Goal: Transaction & Acquisition: Obtain resource

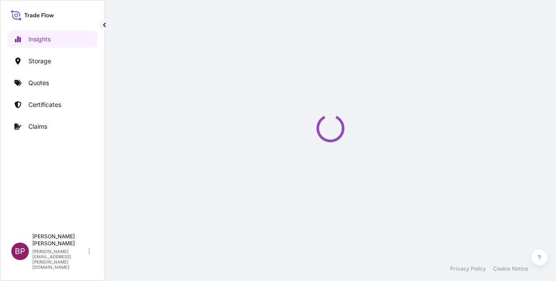
select select "2025"
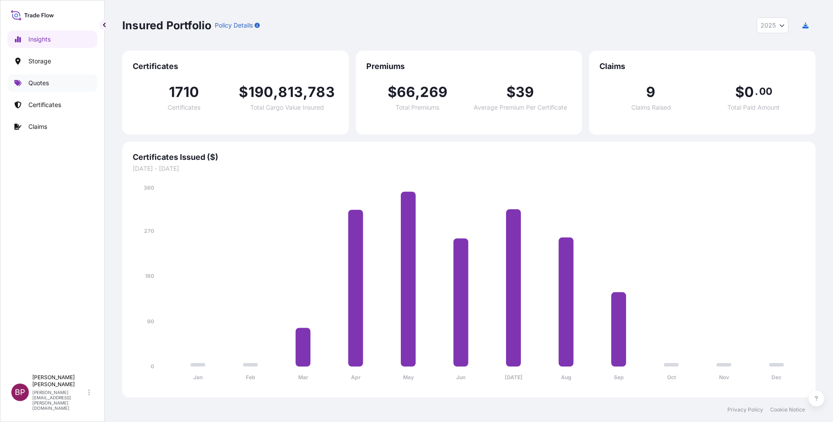
click at [36, 79] on p "Quotes" at bounding box center [38, 83] width 21 height 9
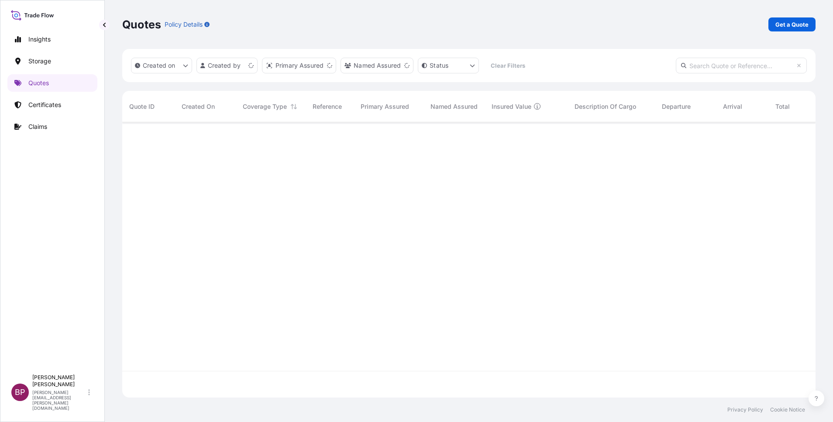
scroll to position [270, 684]
click at [555, 24] on p "Get a Quote" at bounding box center [792, 24] width 33 height 9
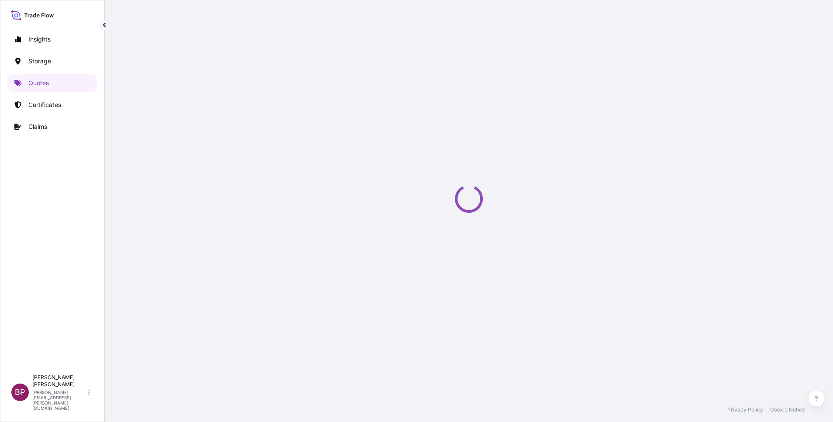
select select "Water"
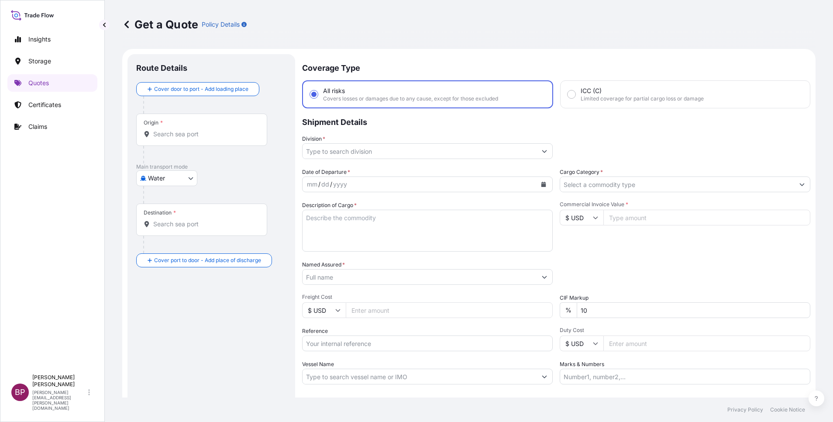
scroll to position [14, 0]
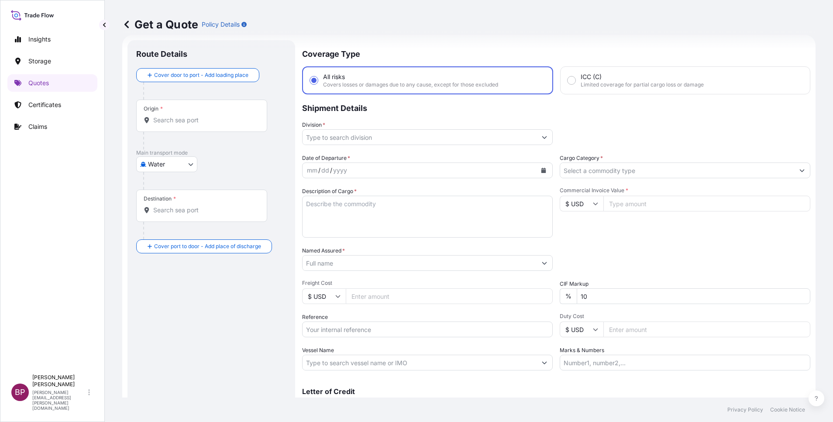
click at [357, 281] on input "Reference" at bounding box center [427, 330] width 251 height 16
paste input "SSLS3193"
type input "SSLS3193"
click at [356, 263] on input "Named Assured *" at bounding box center [420, 263] width 234 height 16
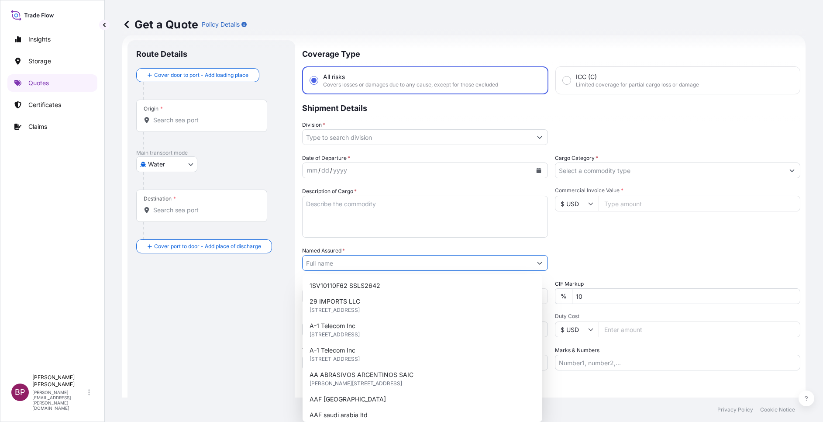
paste input "Nudhum Al Oula LLC"
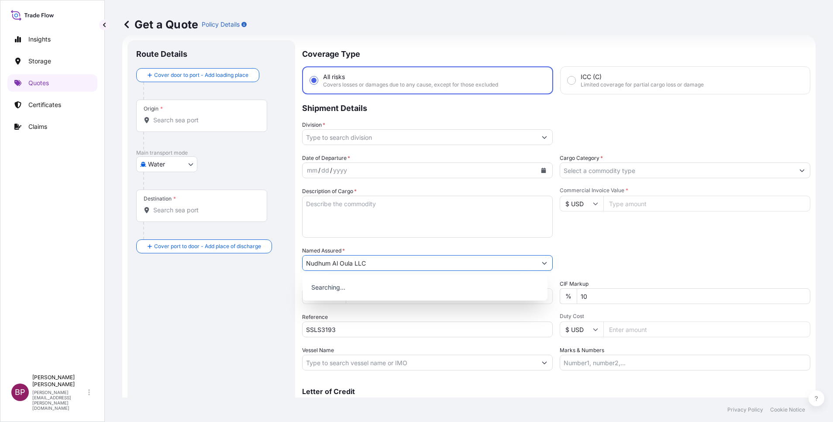
type input "Nudhum Al Oula LLC"
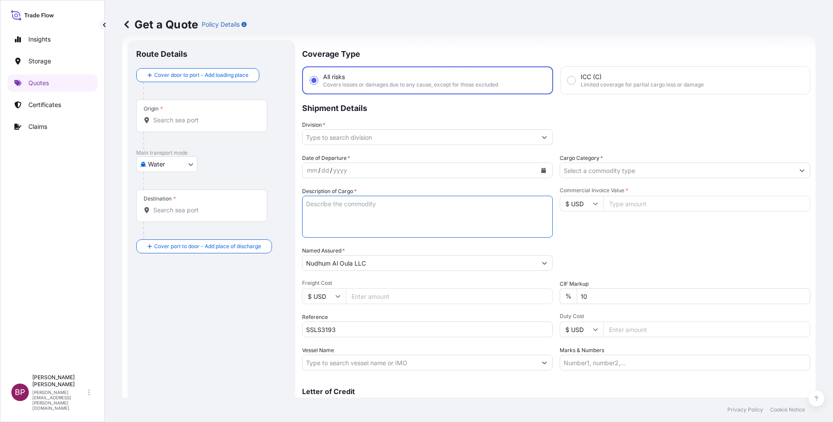
click at [419, 218] on textarea "Description of Cargo *" at bounding box center [427, 217] width 251 height 42
paste textarea "UPS with batteries"
type textarea "UPS with batteries"
click at [555, 204] on input "$ USD" at bounding box center [582, 204] width 44 height 16
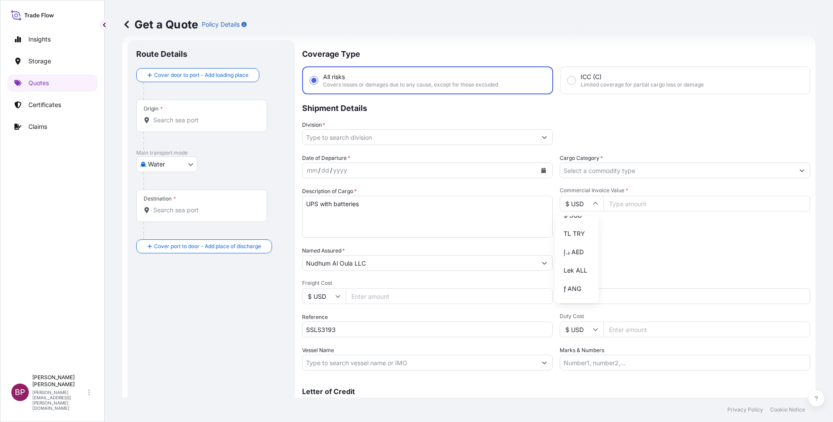
scroll to position [382, 0]
click at [555, 129] on div "﷼ SAR" at bounding box center [577, 120] width 37 height 17
type input "﷼ SAR"
click at [555, 203] on input "Commercial Invoice Value *" at bounding box center [707, 204] width 207 height 16
paste input "387421.34"
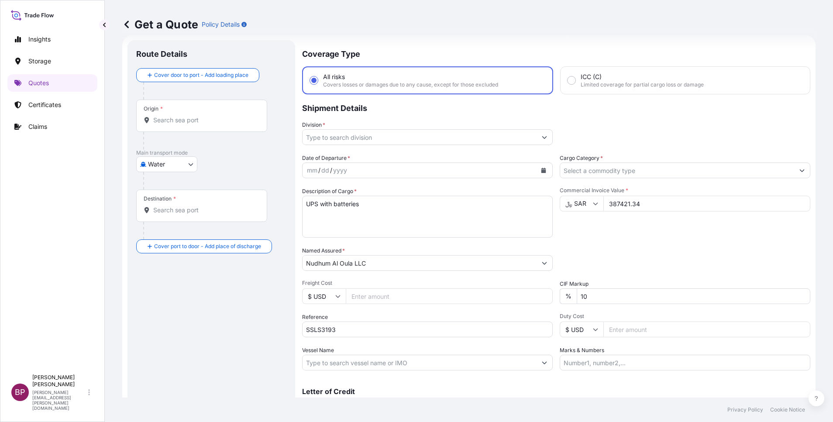
type input "387421.34"
drag, startPoint x: 502, startPoint y: 287, endPoint x: 436, endPoint y: 274, distance: 66.7
click at [453, 274] on div "Date of Departure * mm / dd / yyyy Cargo Category * Description of Cargo * UPS …" at bounding box center [556, 262] width 508 height 217
type input "0"
click at [555, 275] on div "Date of Departure * mm / dd / yyyy Cargo Category * Description of Cargo * UPS …" at bounding box center [556, 262] width 508 height 217
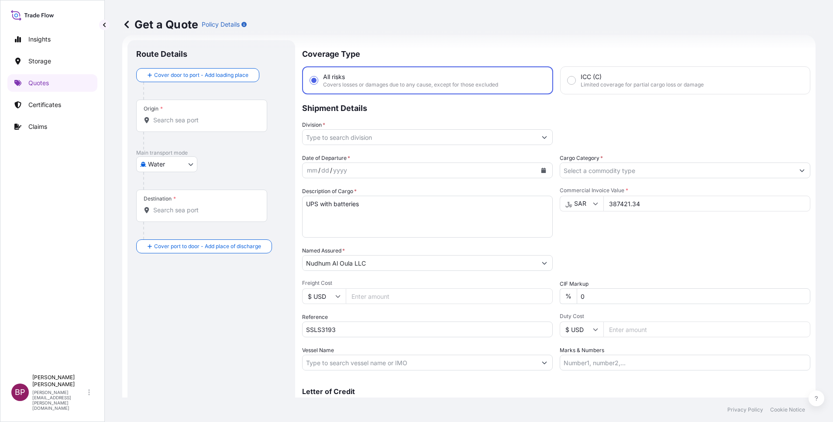
click at [189, 163] on body "Insights Storage Quotes Certificates Claims BP Bobby Paul Kurian bobby.paul@psa…" at bounding box center [416, 211] width 833 height 422
click at [166, 217] on span "Inland" at bounding box center [161, 218] width 17 height 9
select select "Inland"
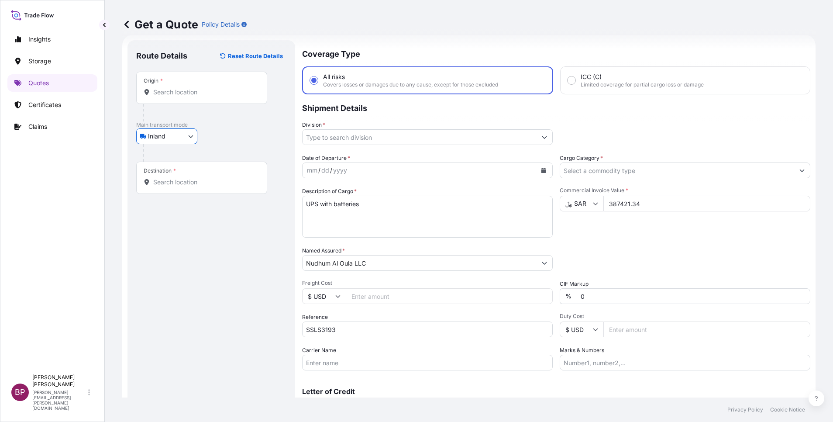
click at [542, 135] on icon "Show suggestions" at bounding box center [544, 137] width 5 height 5
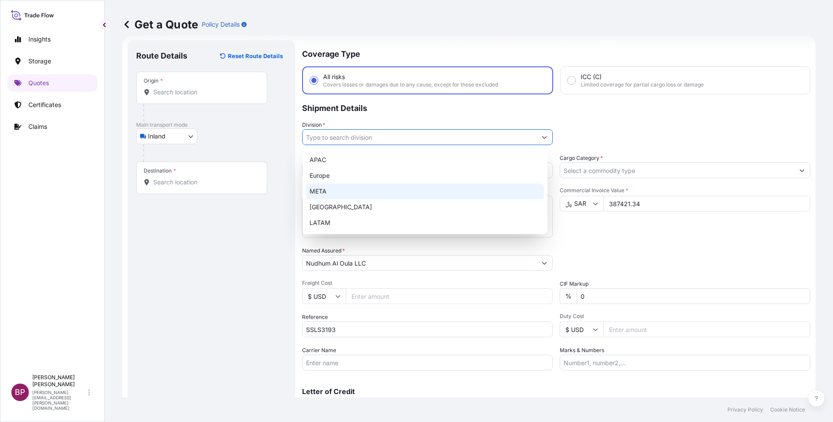
click at [357, 190] on div "META" at bounding box center [425, 191] width 238 height 16
type input "META"
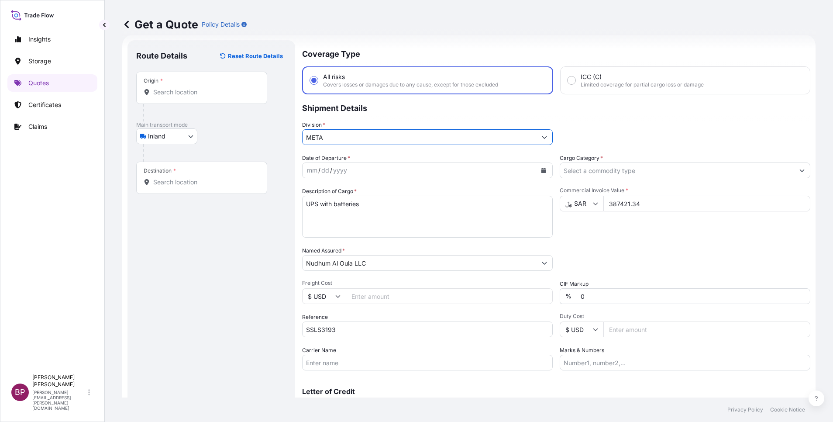
click at [555, 171] on input "Cargo Category *" at bounding box center [677, 171] width 234 height 16
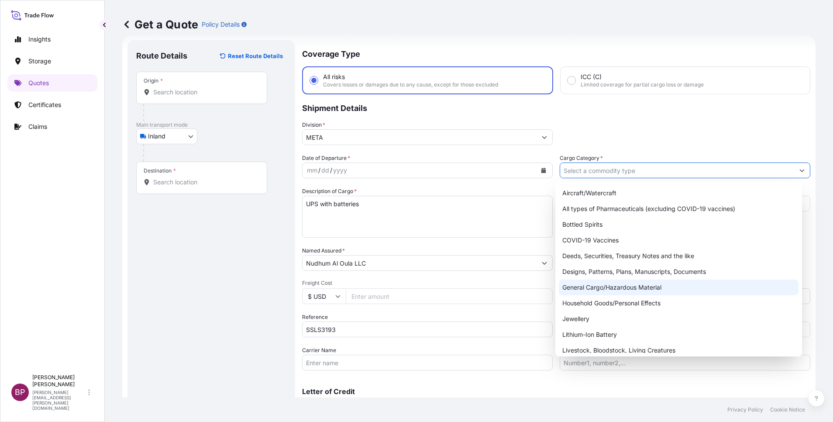
click at [555, 281] on div "General Cargo/Hazardous Material" at bounding box center [679, 288] width 240 height 16
type input "General Cargo/Hazardous Material"
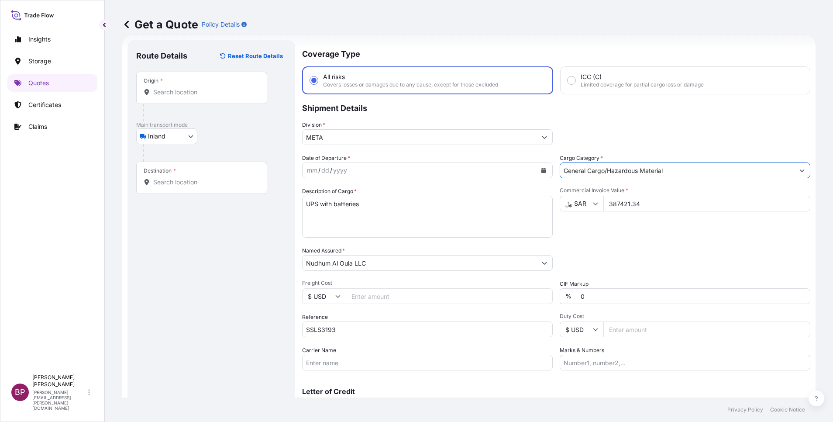
click at [537, 167] on button "Calendar" at bounding box center [544, 170] width 14 height 14
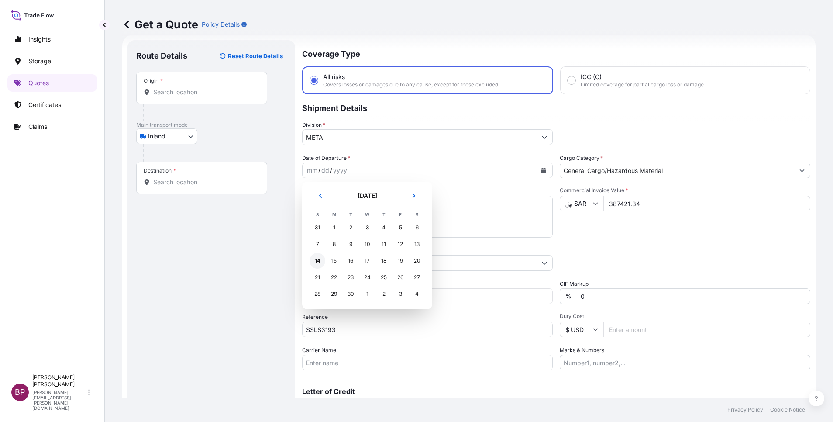
click at [315, 259] on div "14" at bounding box center [318, 261] width 16 height 16
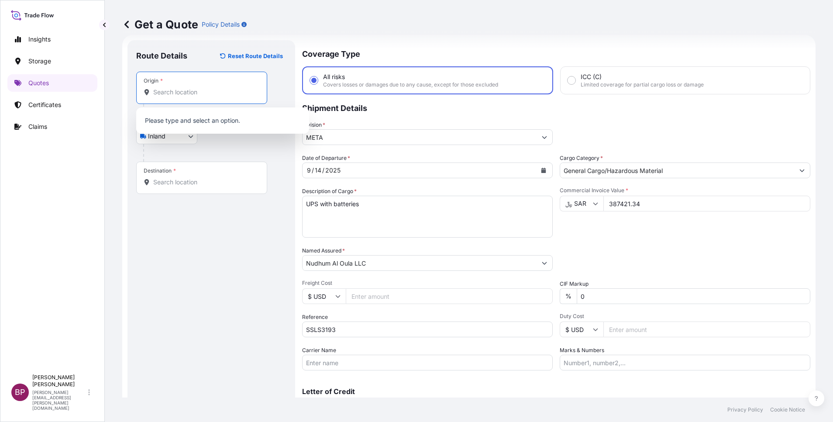
click at [180, 90] on input "Origin *" at bounding box center [204, 92] width 103 height 9
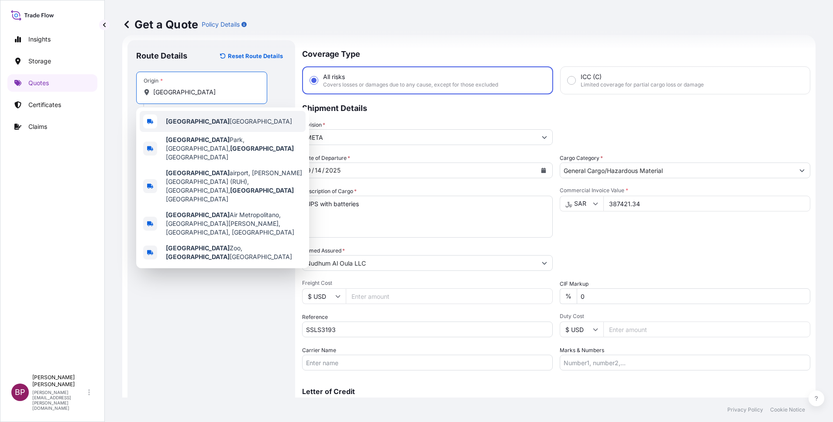
click at [199, 120] on span "Riyadh Saudi Arabia" at bounding box center [229, 121] width 126 height 9
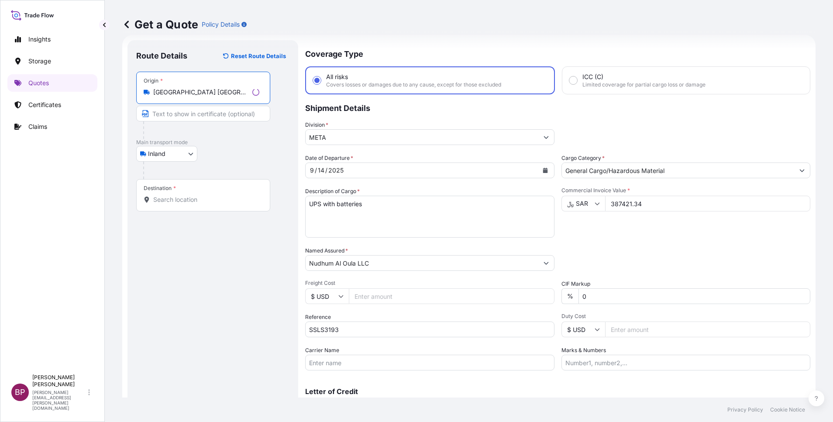
type input "Riyadh Saudi Arabia"
click at [187, 202] on input "Destination *" at bounding box center [206, 199] width 106 height 9
paste input "REDSEA AIRPORT"
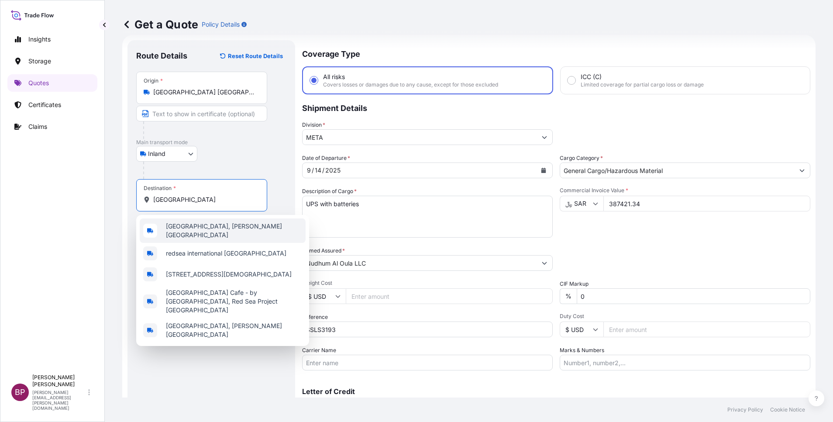
click at [212, 230] on span "Red Sea International Airport, Hanak Saudi Arabia" at bounding box center [234, 230] width 136 height 17
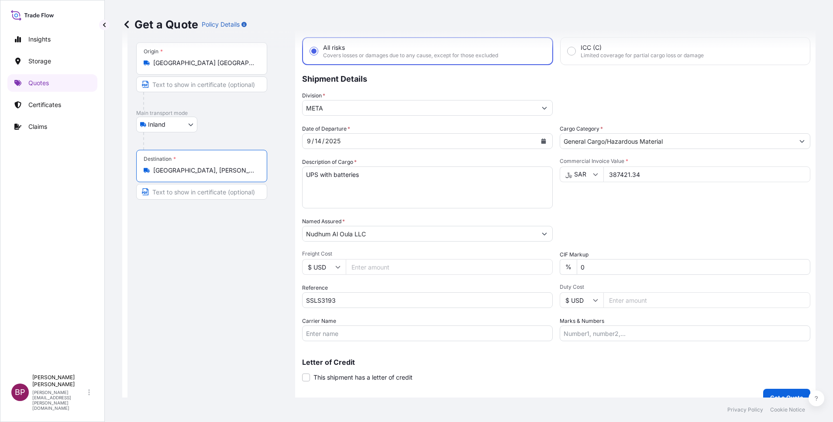
scroll to position [57, 0]
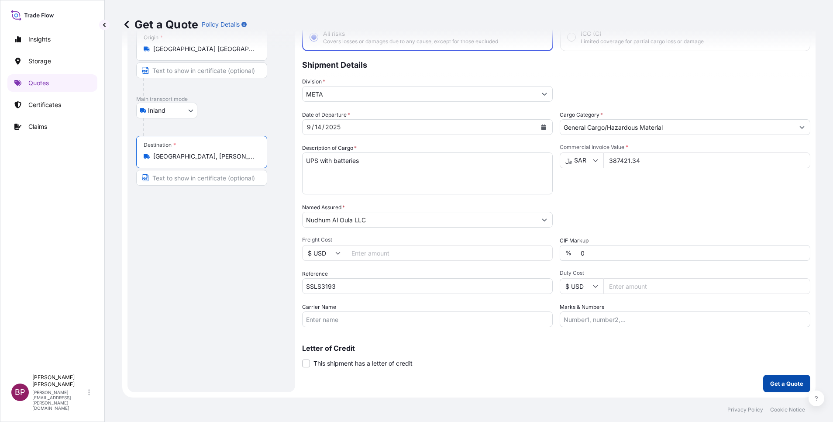
type input "Red Sea International Airport, Hanak Saudi Arabia"
click at [555, 281] on p "Get a Quote" at bounding box center [787, 383] width 33 height 9
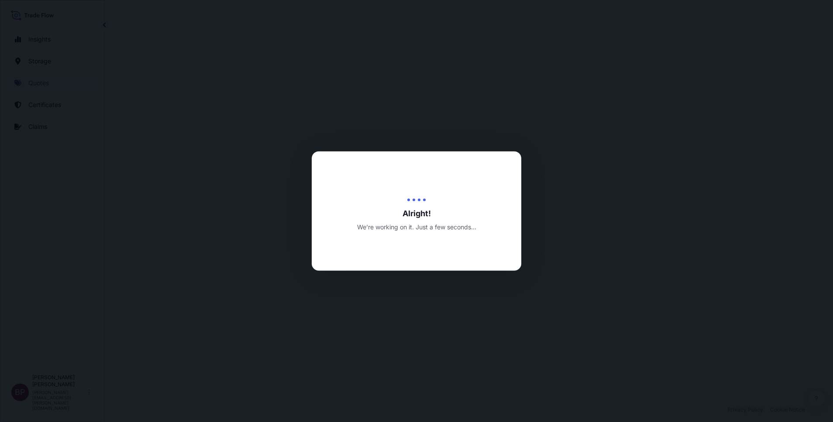
select select "Inland"
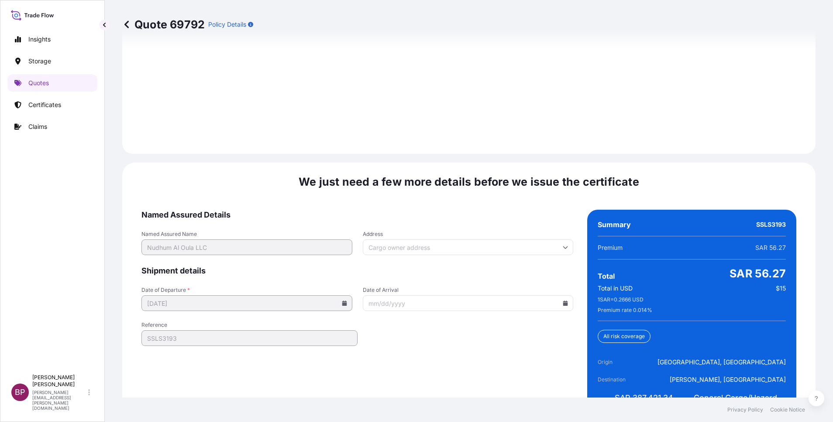
scroll to position [1270, 0]
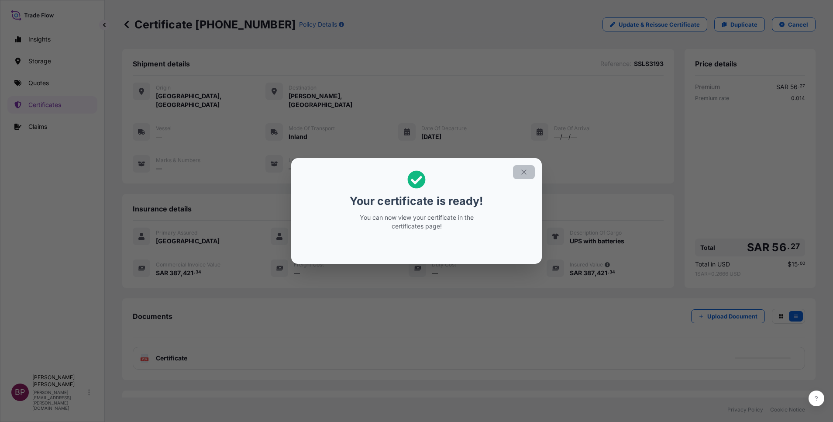
click at [524, 176] on button "button" at bounding box center [524, 172] width 22 height 14
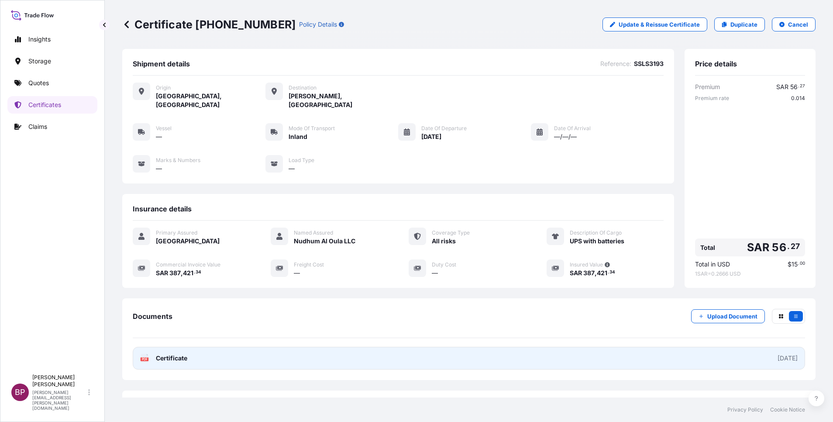
click at [175, 281] on span "Certificate" at bounding box center [171, 358] width 31 height 9
